Goal: Information Seeking & Learning: Learn about a topic

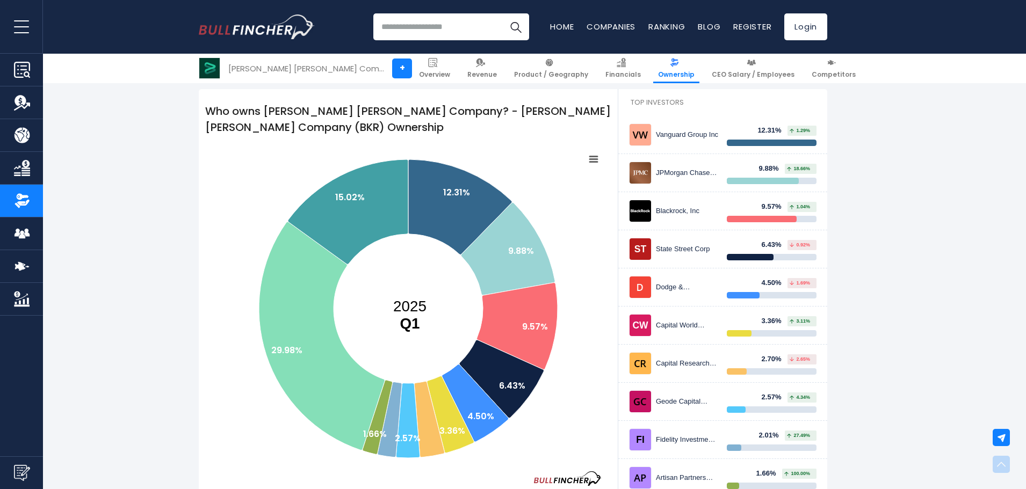
scroll to position [147, 0]
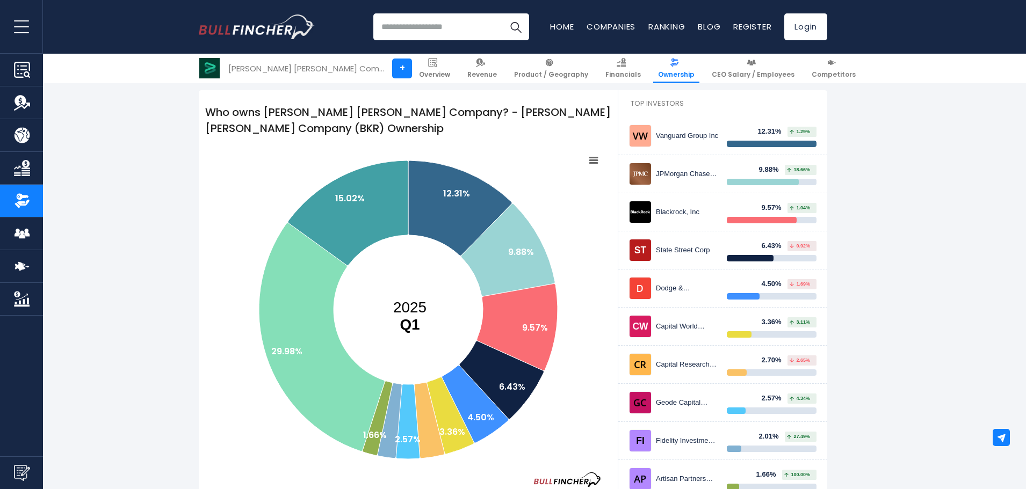
click at [296, 324] on icon at bounding box center [322, 337] width 126 height 228
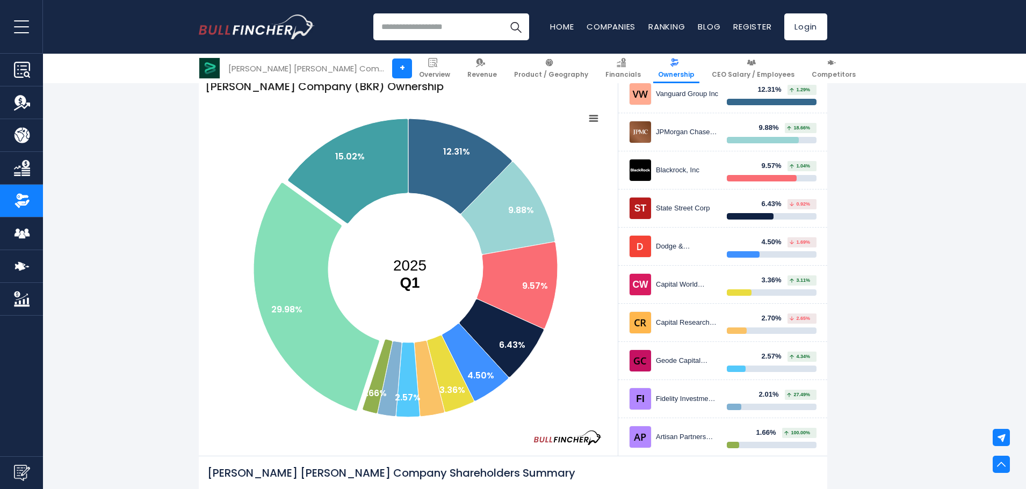
scroll to position [188, 0]
click at [360, 170] on icon at bounding box center [348, 171] width 120 height 105
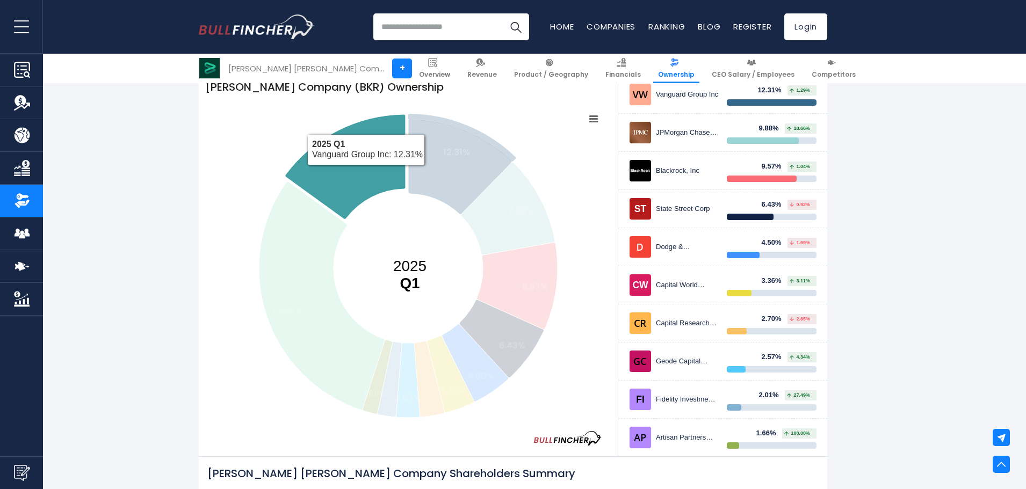
click at [442, 181] on icon at bounding box center [460, 166] width 104 height 95
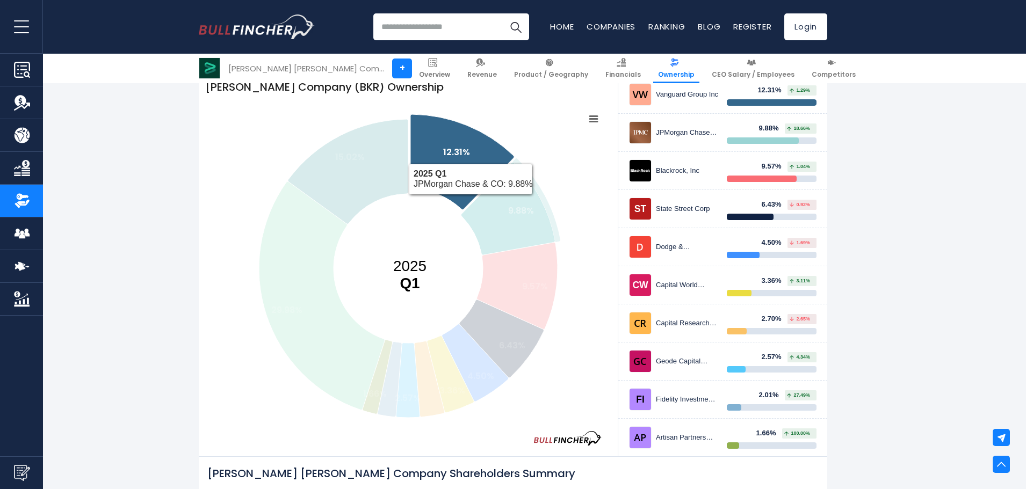
click at [492, 221] on icon at bounding box center [508, 208] width 94 height 93
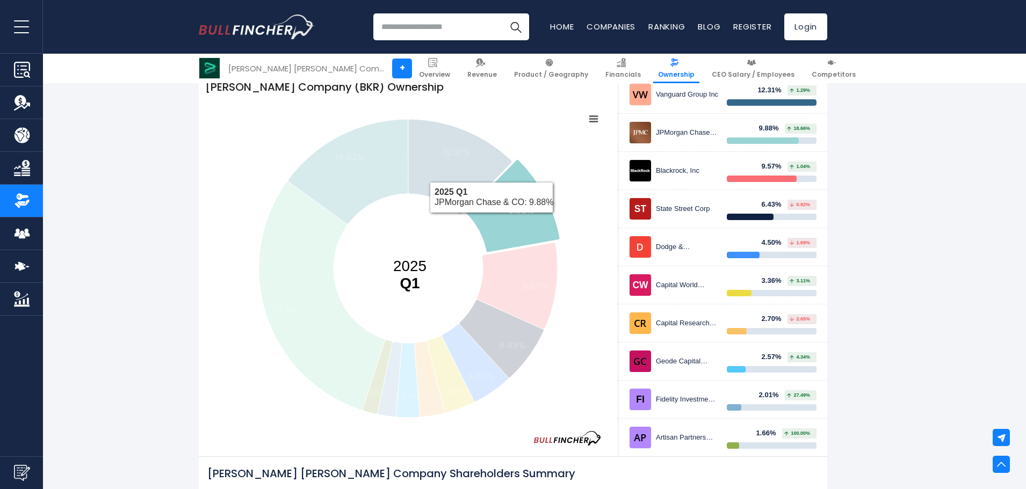
click at [514, 297] on icon at bounding box center [517, 286] width 81 height 87
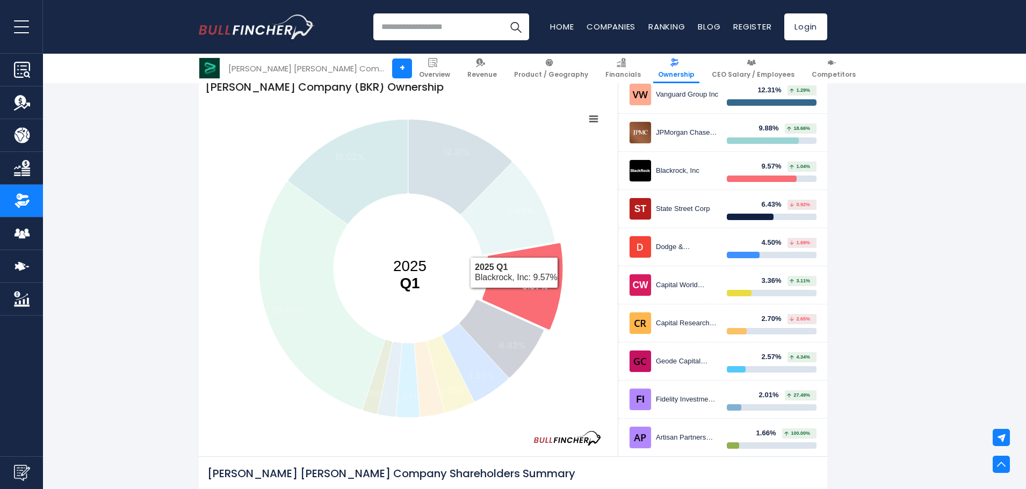
click at [500, 344] on text "6.43%" at bounding box center [512, 346] width 26 height 12
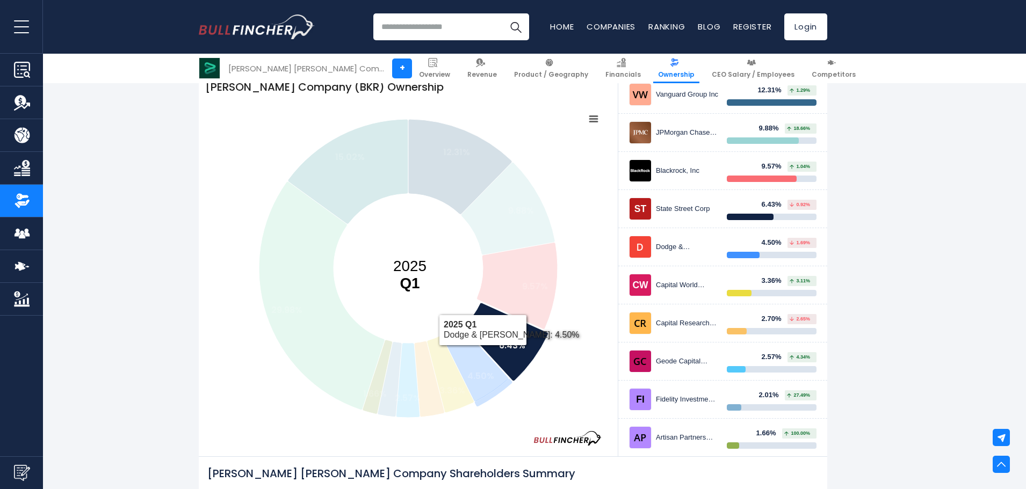
click at [464, 373] on icon at bounding box center [475, 362] width 67 height 77
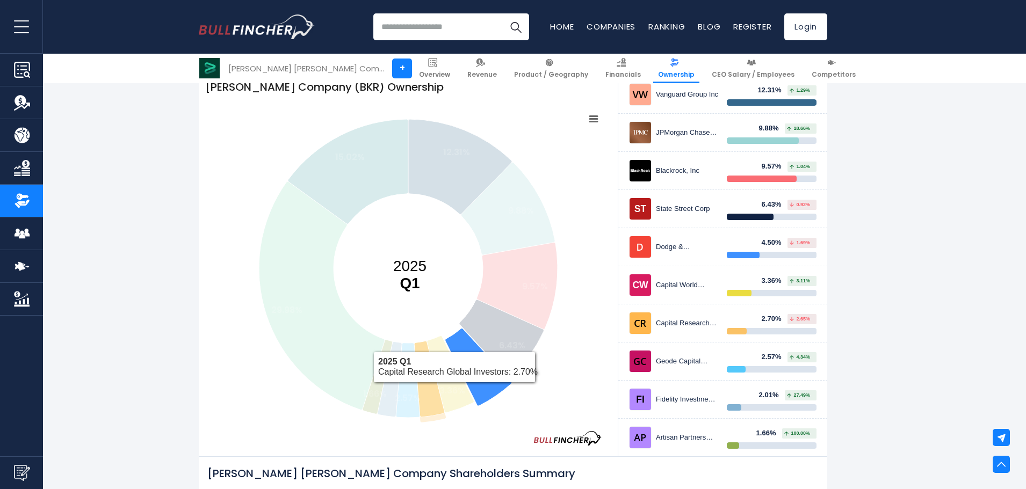
click at [430, 400] on icon at bounding box center [429, 379] width 30 height 76
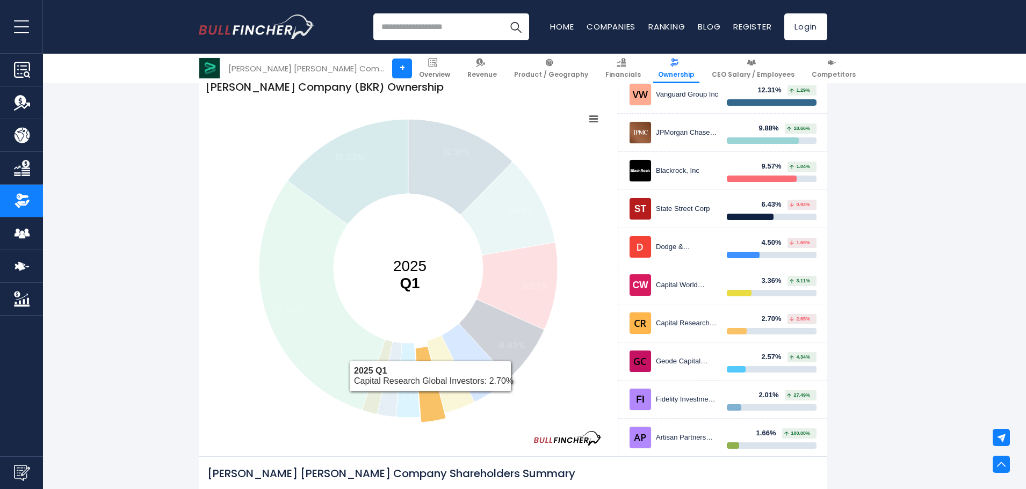
click at [405, 411] on icon at bounding box center [408, 380] width 24 height 75
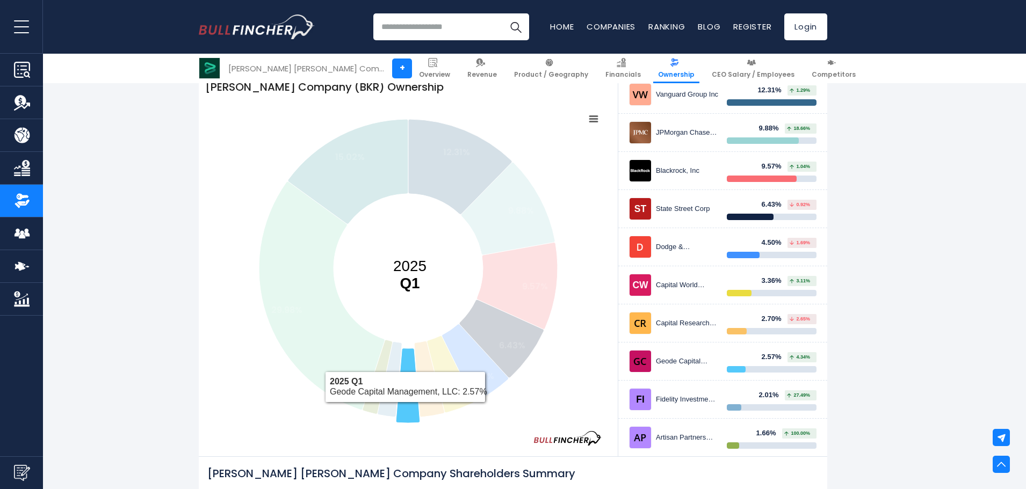
click at [380, 412] on icon at bounding box center [390, 379] width 24 height 75
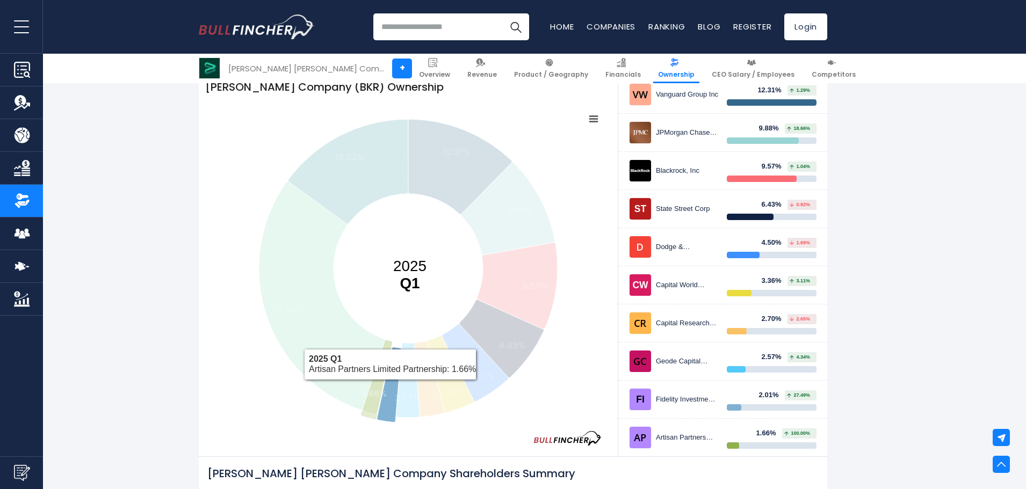
click at [380, 360] on icon at bounding box center [378, 377] width 30 height 74
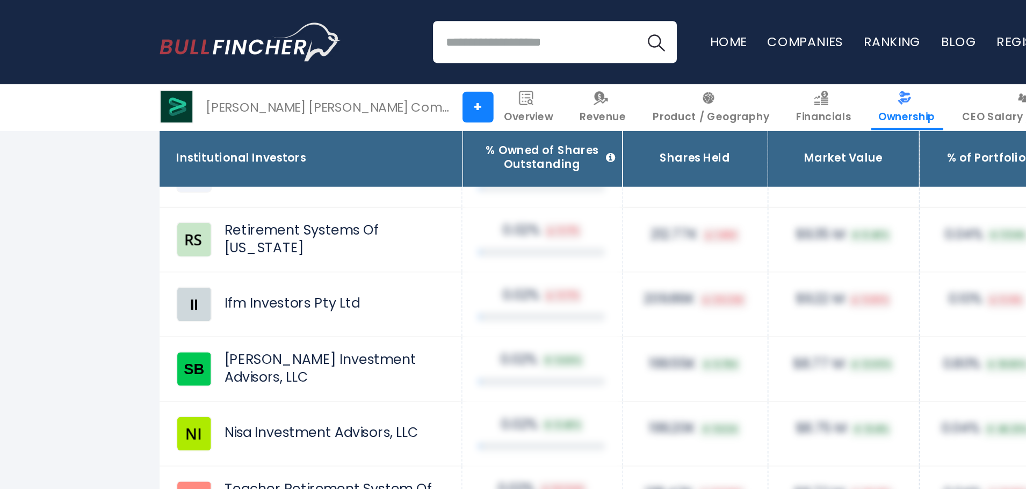
scroll to position [8743, 0]
